Goal: Information Seeking & Learning: Understand process/instructions

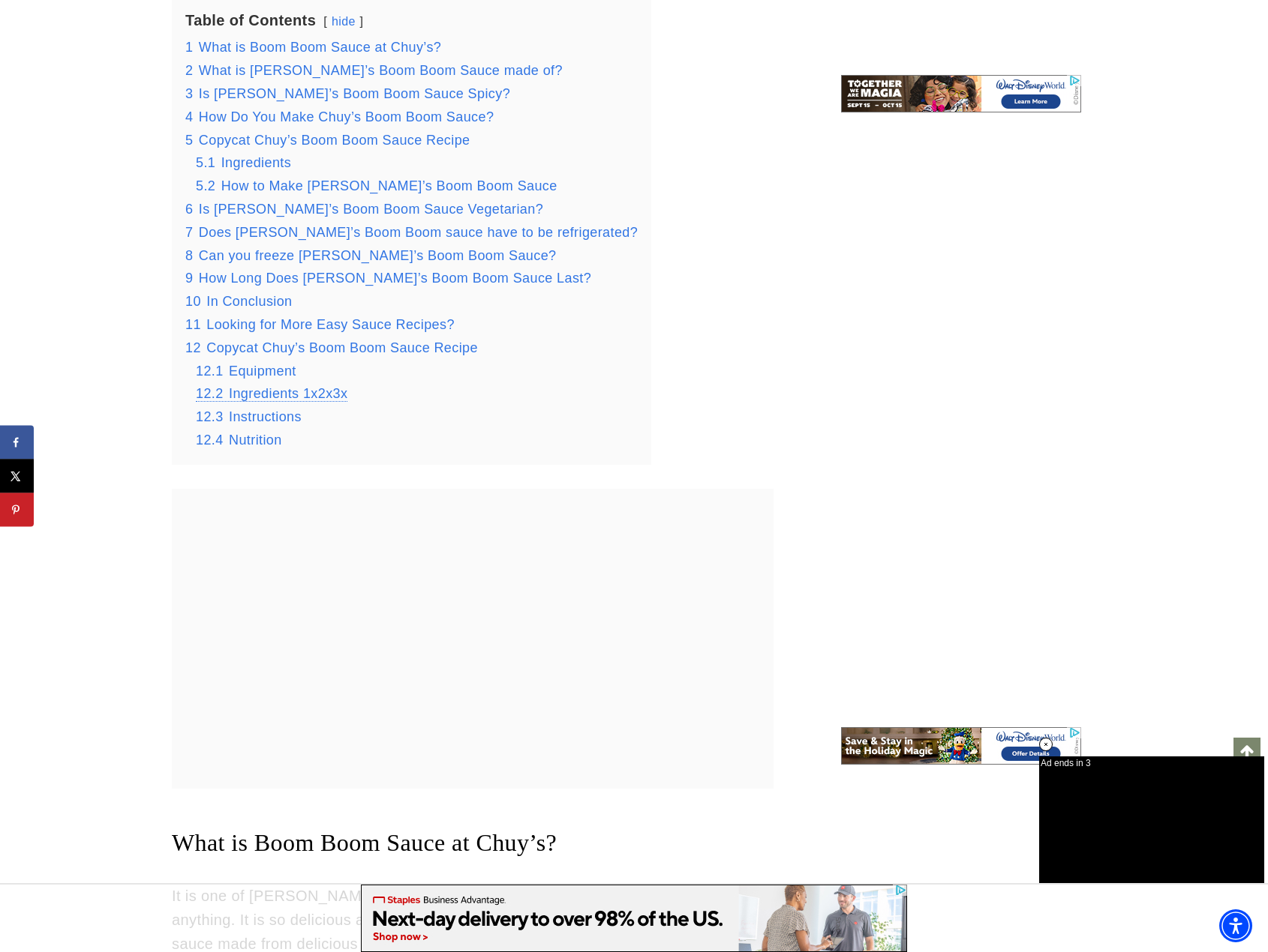
click at [252, 386] on span "Ingredients 1x2x3x" at bounding box center [287, 393] width 119 height 15
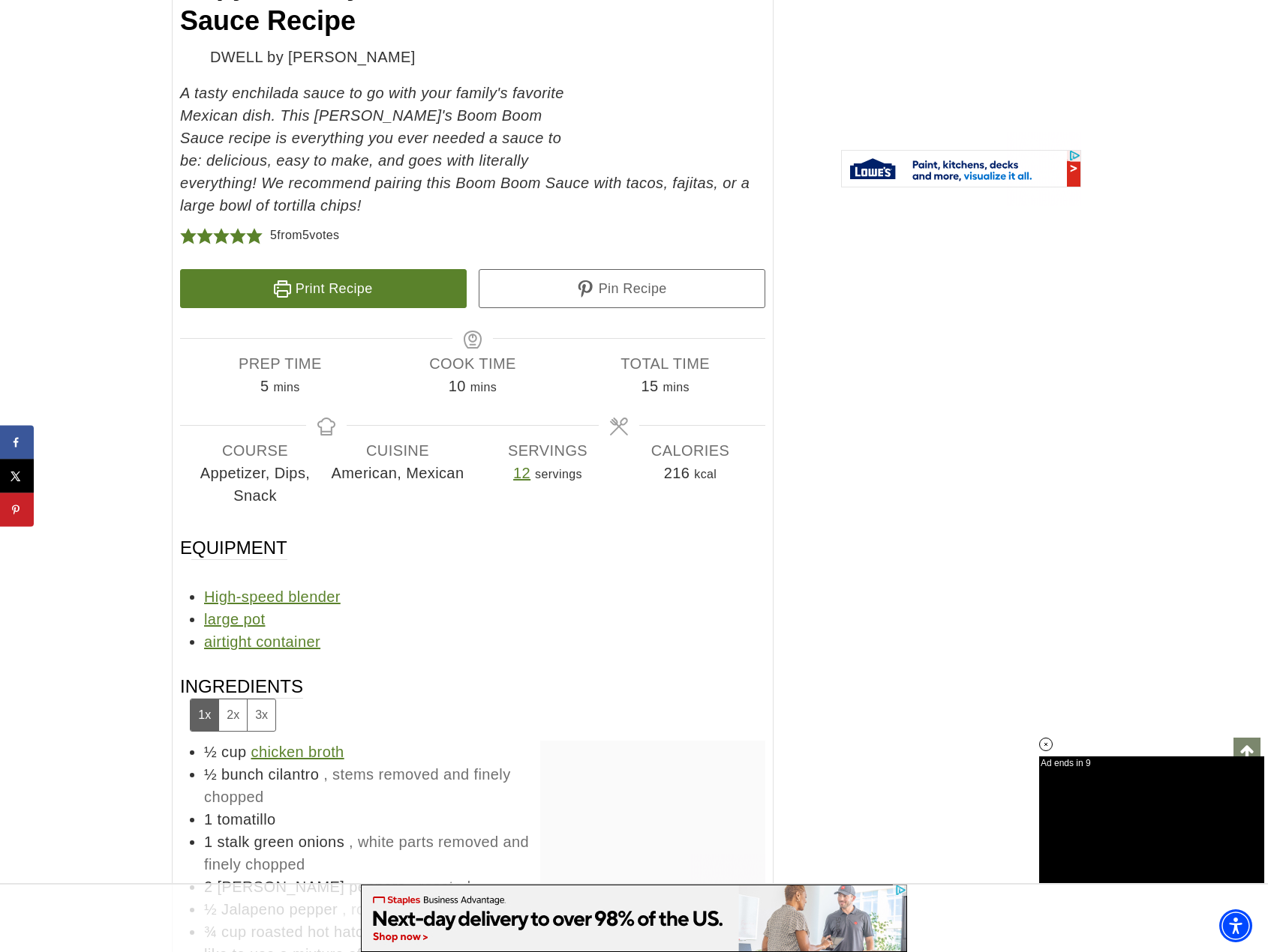
click at [228, 700] on button "2x" at bounding box center [232, 715] width 28 height 30
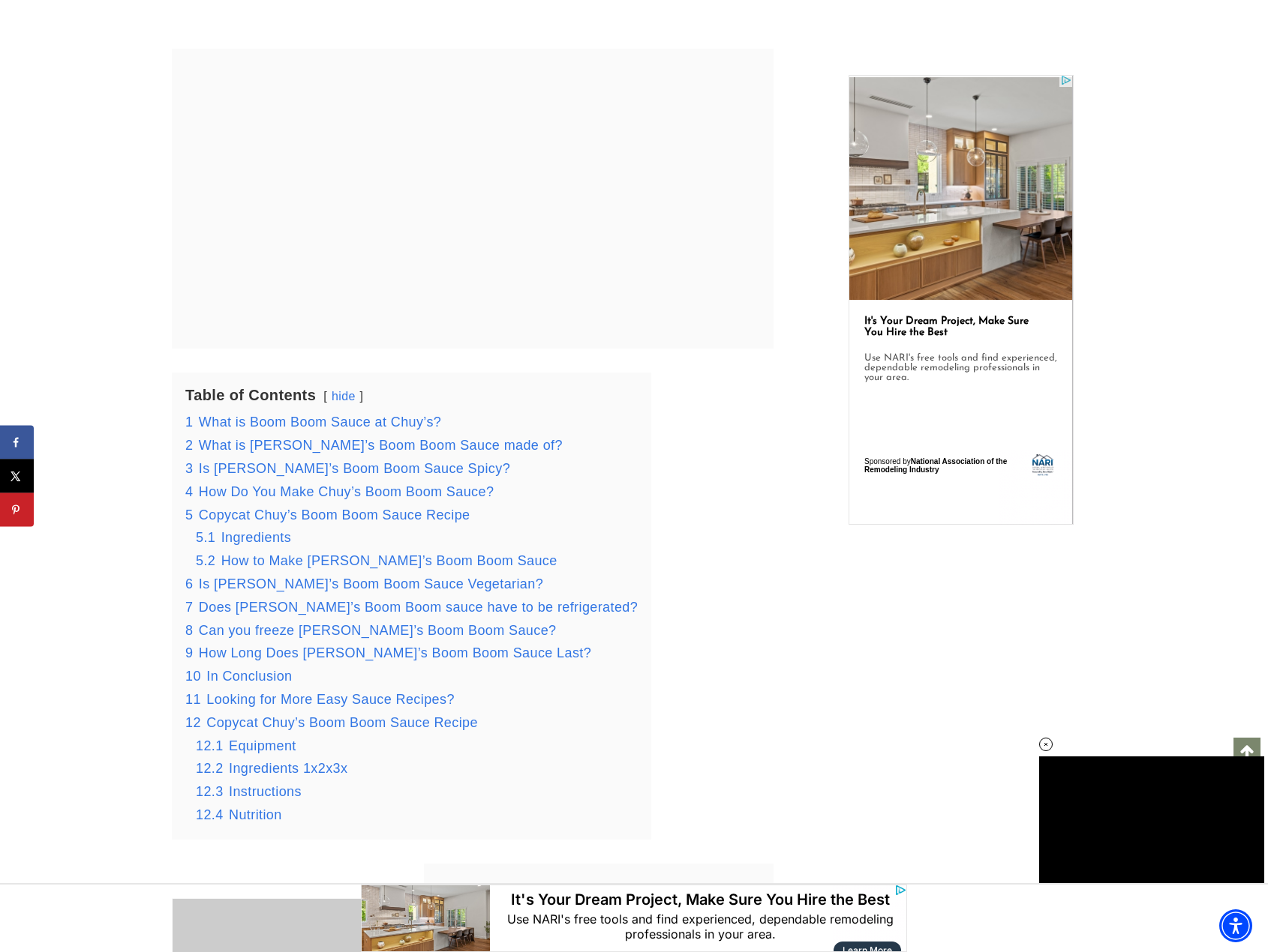
scroll to position [2700, 0]
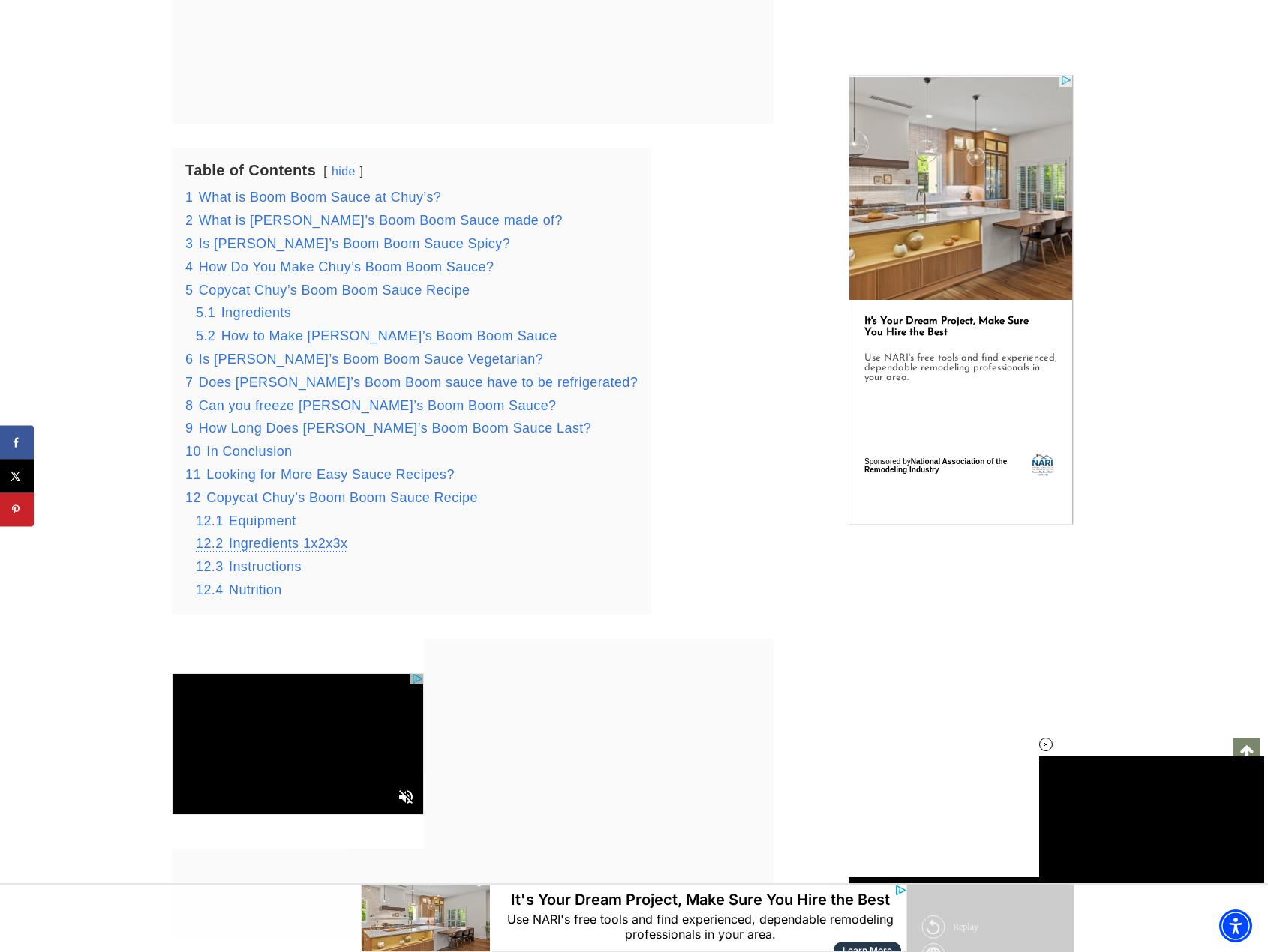
click at [269, 536] on span "Ingredients 1x2x3x" at bounding box center [287, 543] width 119 height 15
